Goal: Find contact information: Obtain details needed to contact an individual or organization

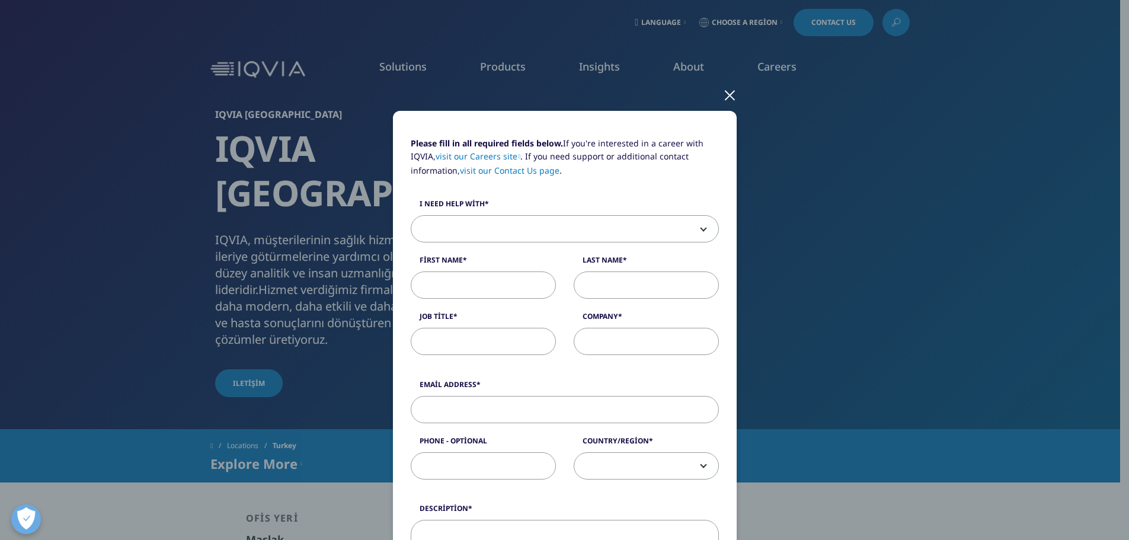
click at [725, 94] on div at bounding box center [730, 94] width 14 height 33
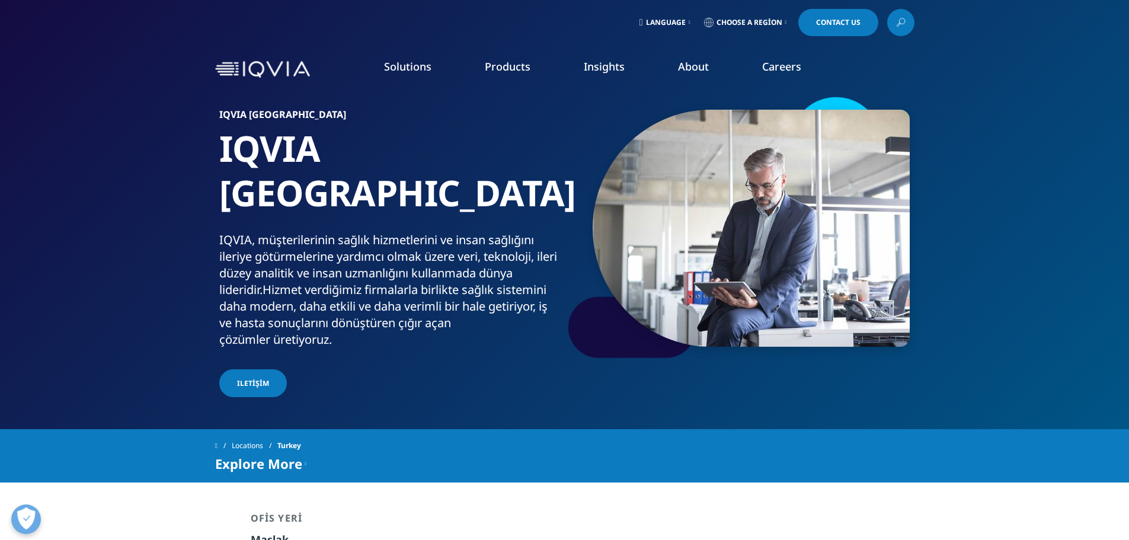
click at [782, 19] on link "Choose a Region" at bounding box center [746, 22] width 88 height 27
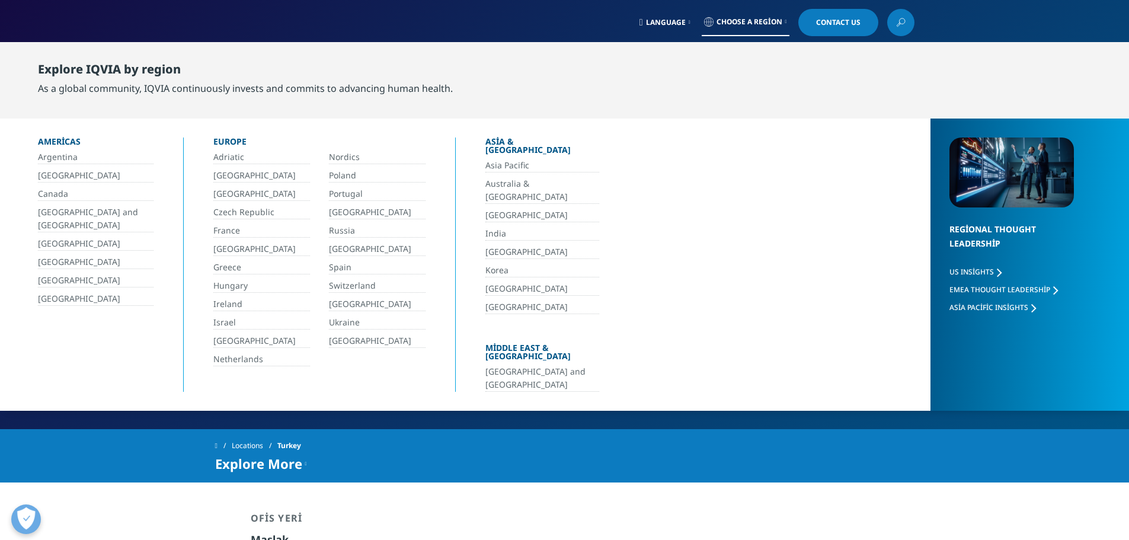
click at [348, 302] on link "​[GEOGRAPHIC_DATA]" at bounding box center [377, 305] width 97 height 14
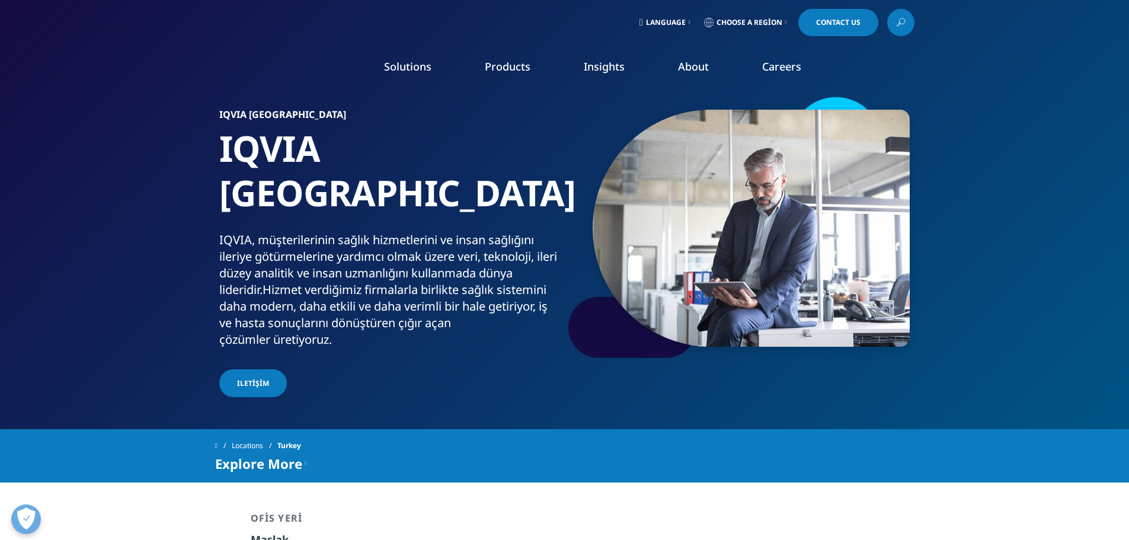
click at [683, 20] on link "Language" at bounding box center [665, 22] width 56 height 27
click at [676, 100] on link "Türkçe" at bounding box center [663, 100] width 71 height 33
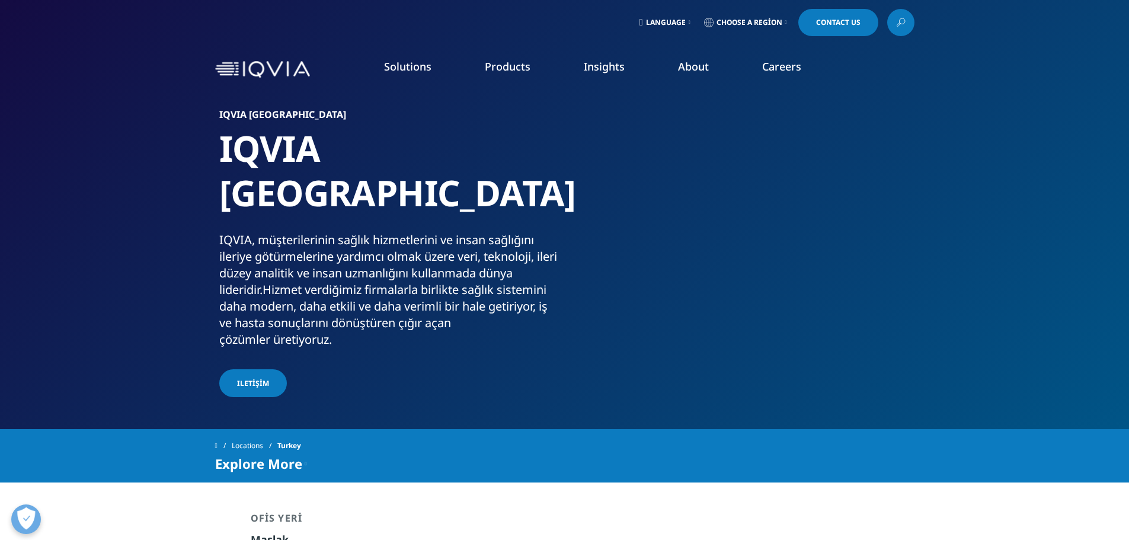
click at [686, 14] on link "Language" at bounding box center [665, 22] width 56 height 27
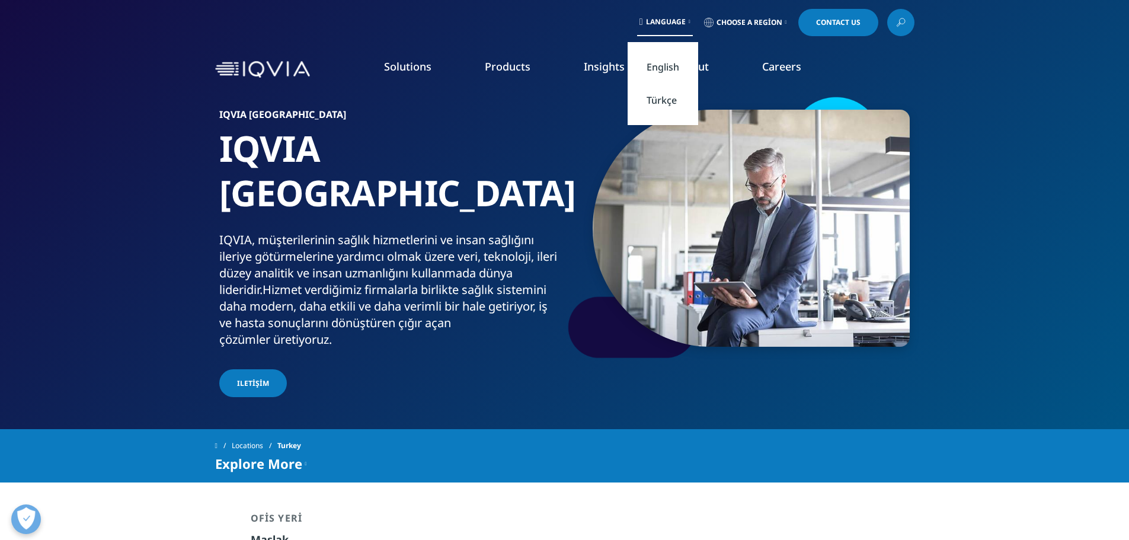
click at [655, 101] on link "Türkçe" at bounding box center [663, 100] width 71 height 33
